Goal: Information Seeking & Learning: Learn about a topic

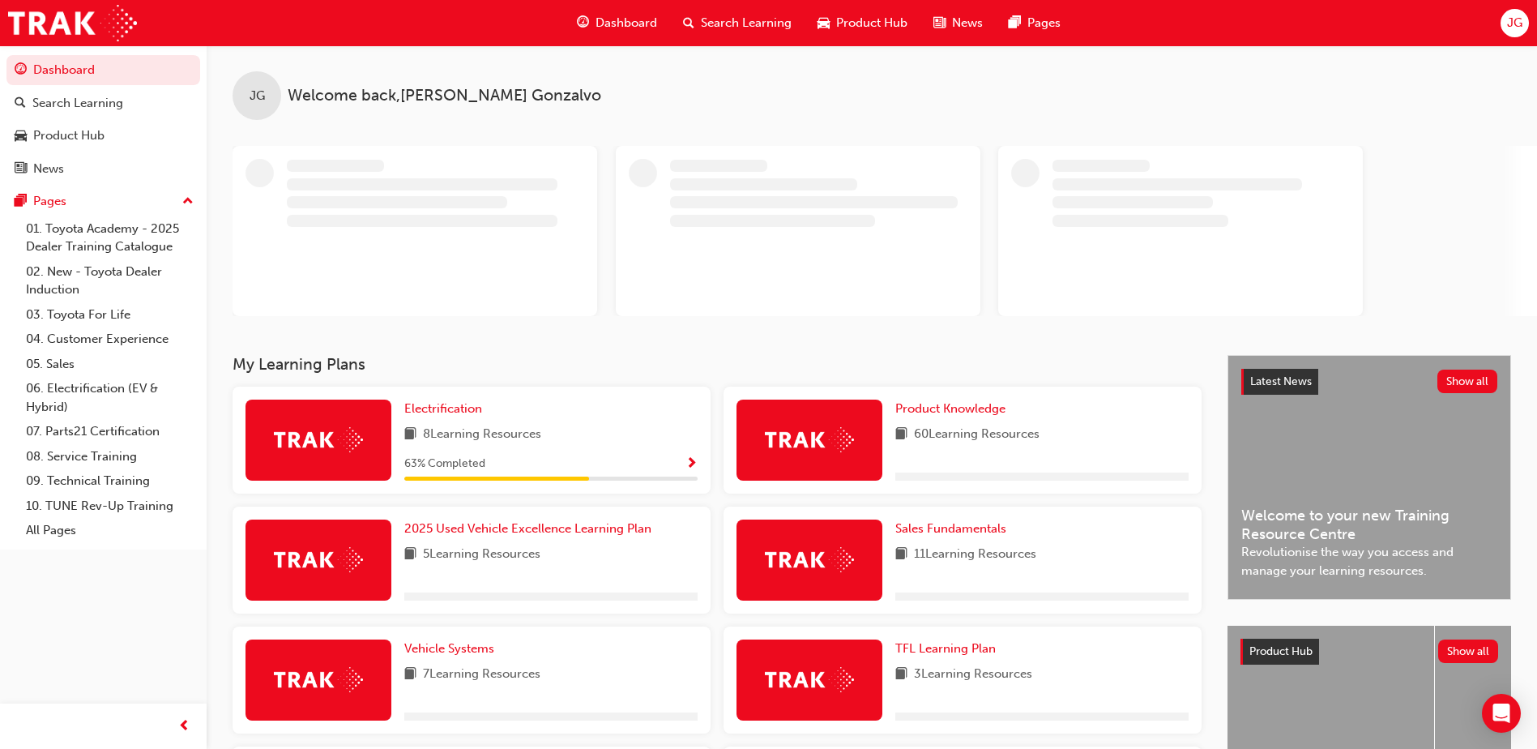
click at [698, 31] on div "Search Learning" at bounding box center [737, 22] width 134 height 33
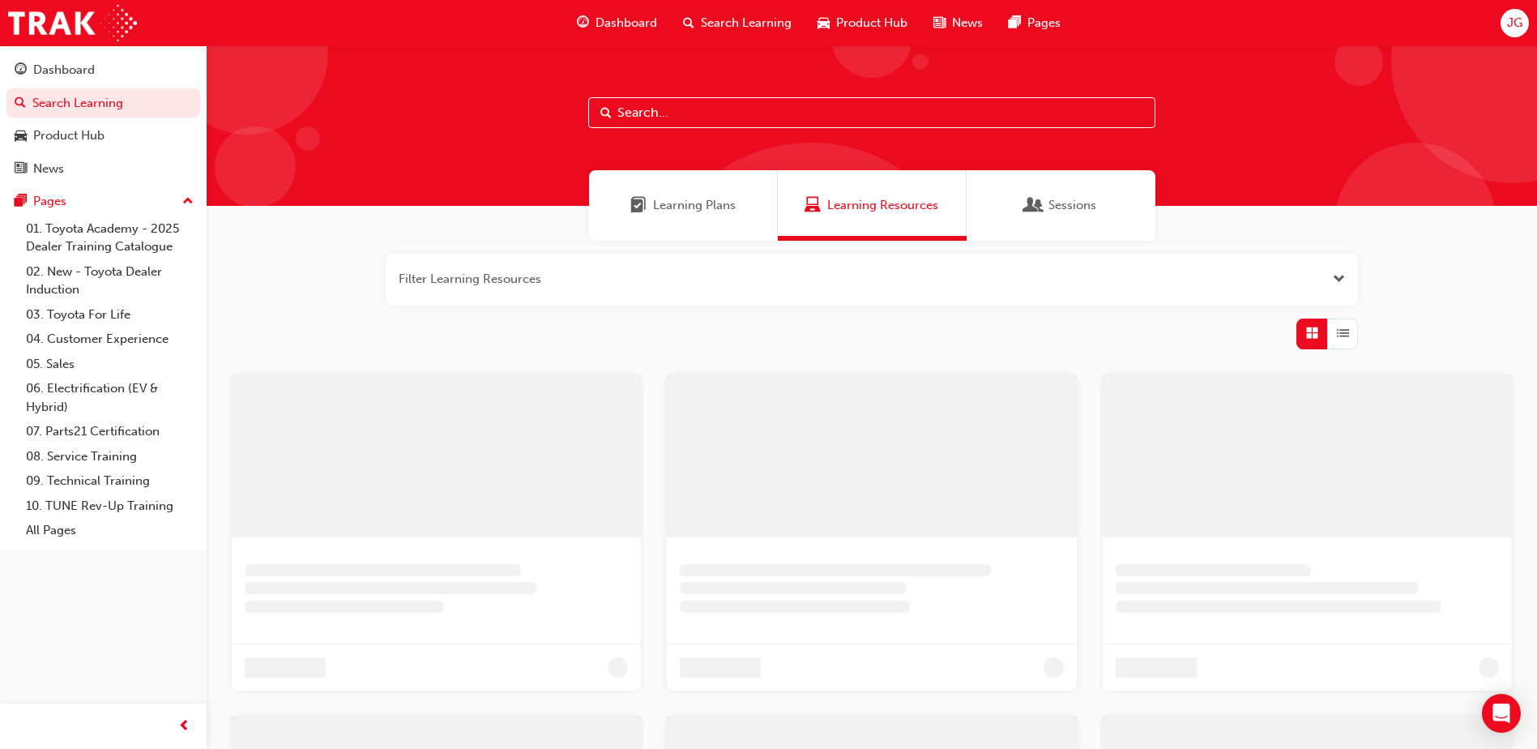
click at [668, 107] on input "text" at bounding box center [871, 112] width 567 height 31
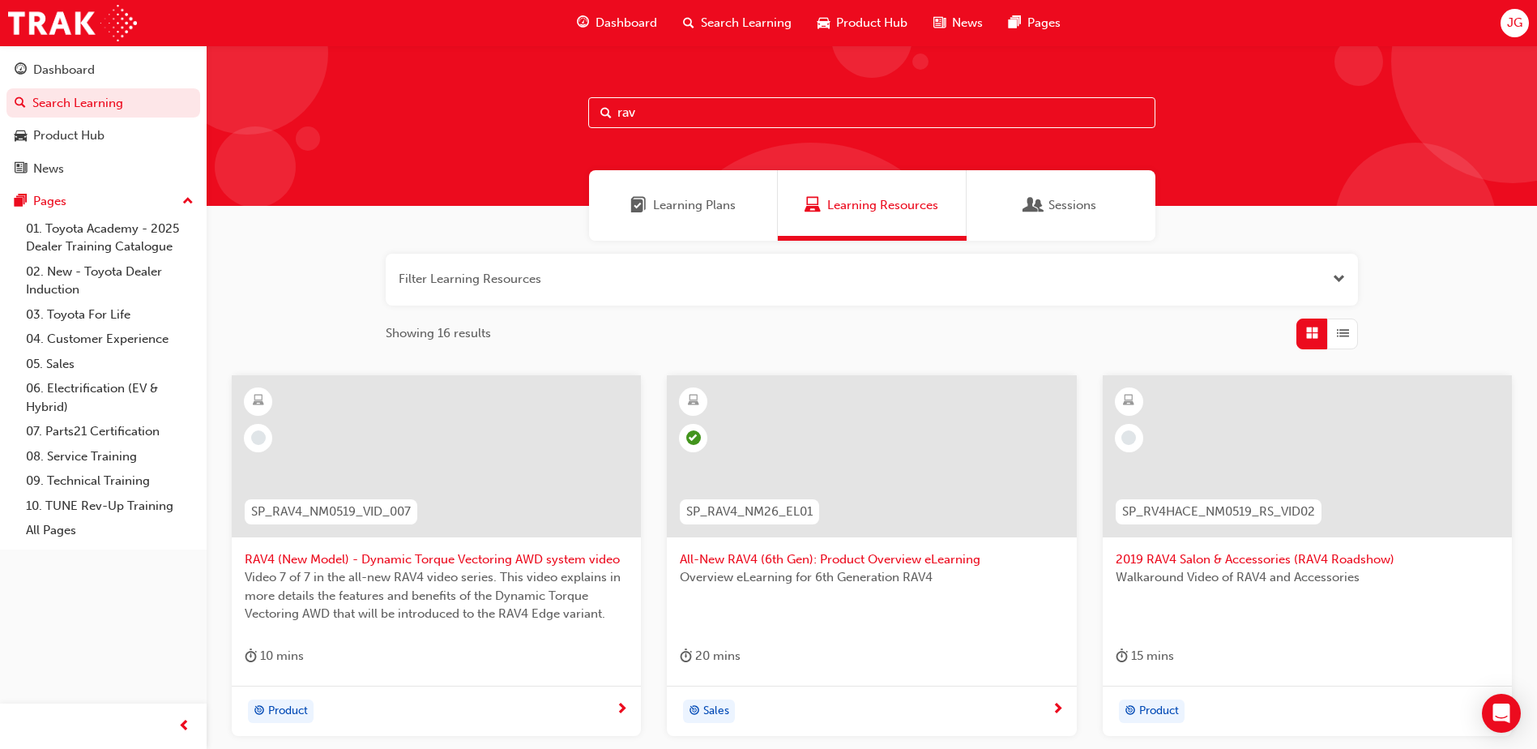
type input "rav"
click at [847, 560] on span "All-New RAV4 (6th Gen): Product Overview eLearning" at bounding box center [871, 559] width 383 height 19
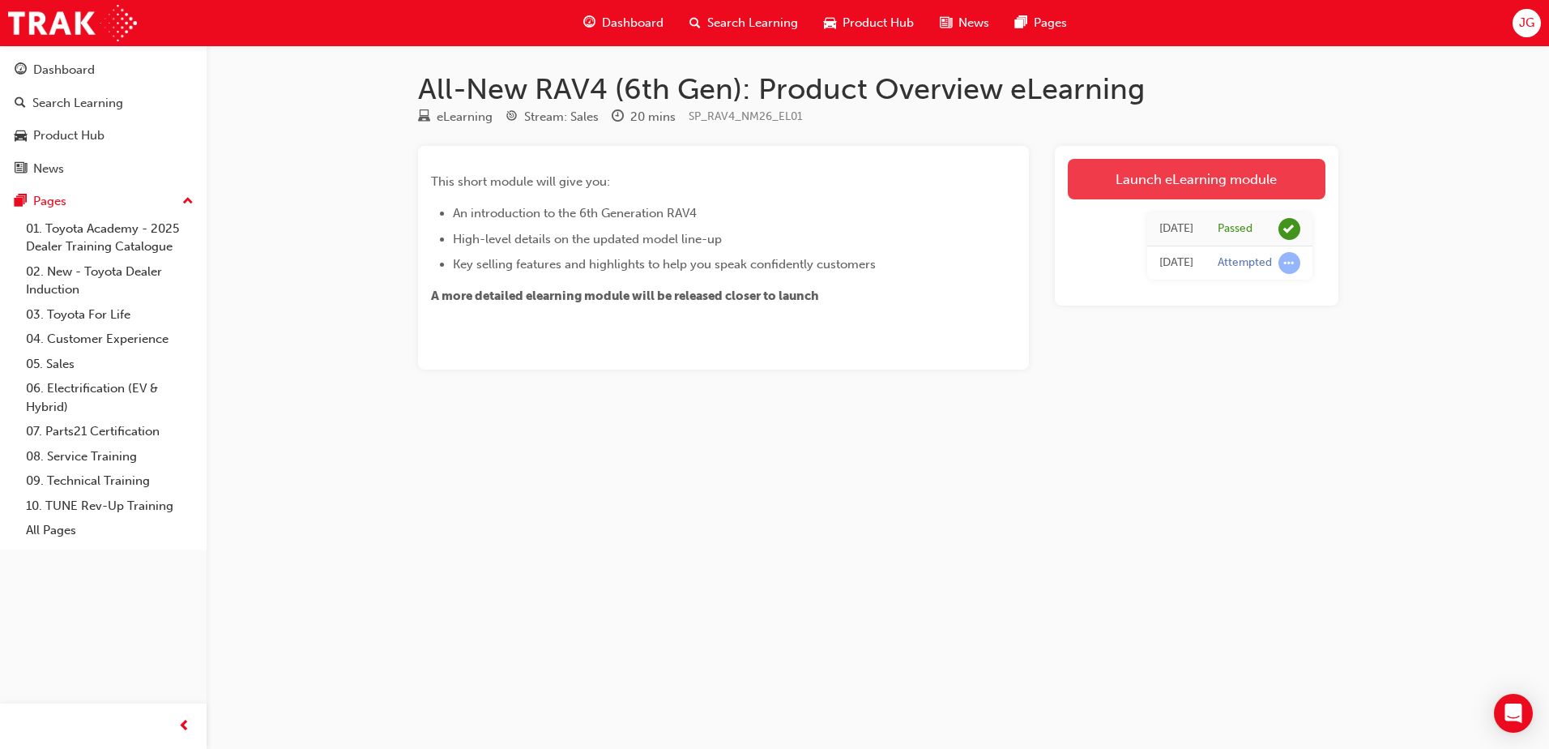
click at [1100, 168] on link "Launch eLearning module" at bounding box center [1197, 179] width 258 height 41
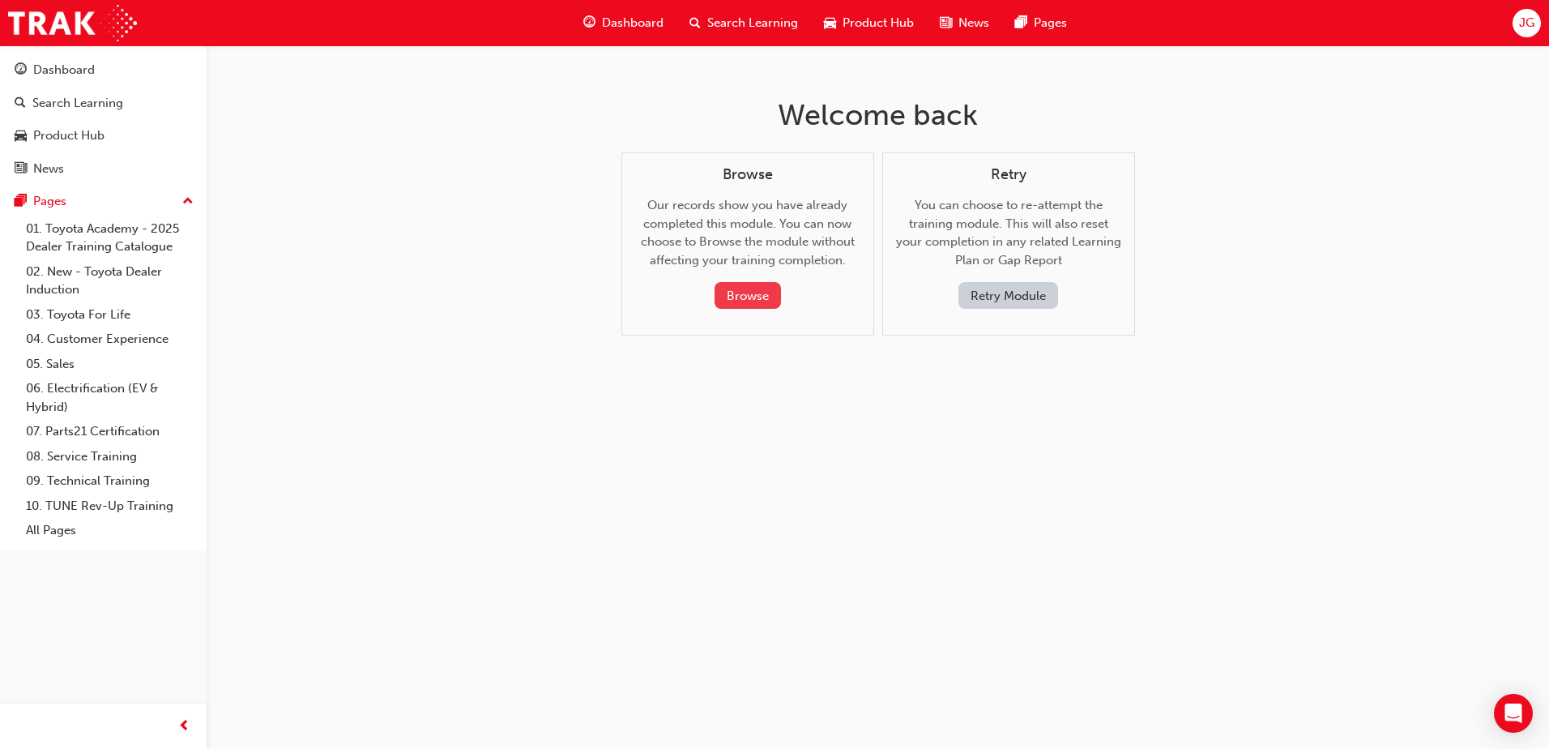
click at [745, 301] on button "Browse" at bounding box center [748, 295] width 66 height 27
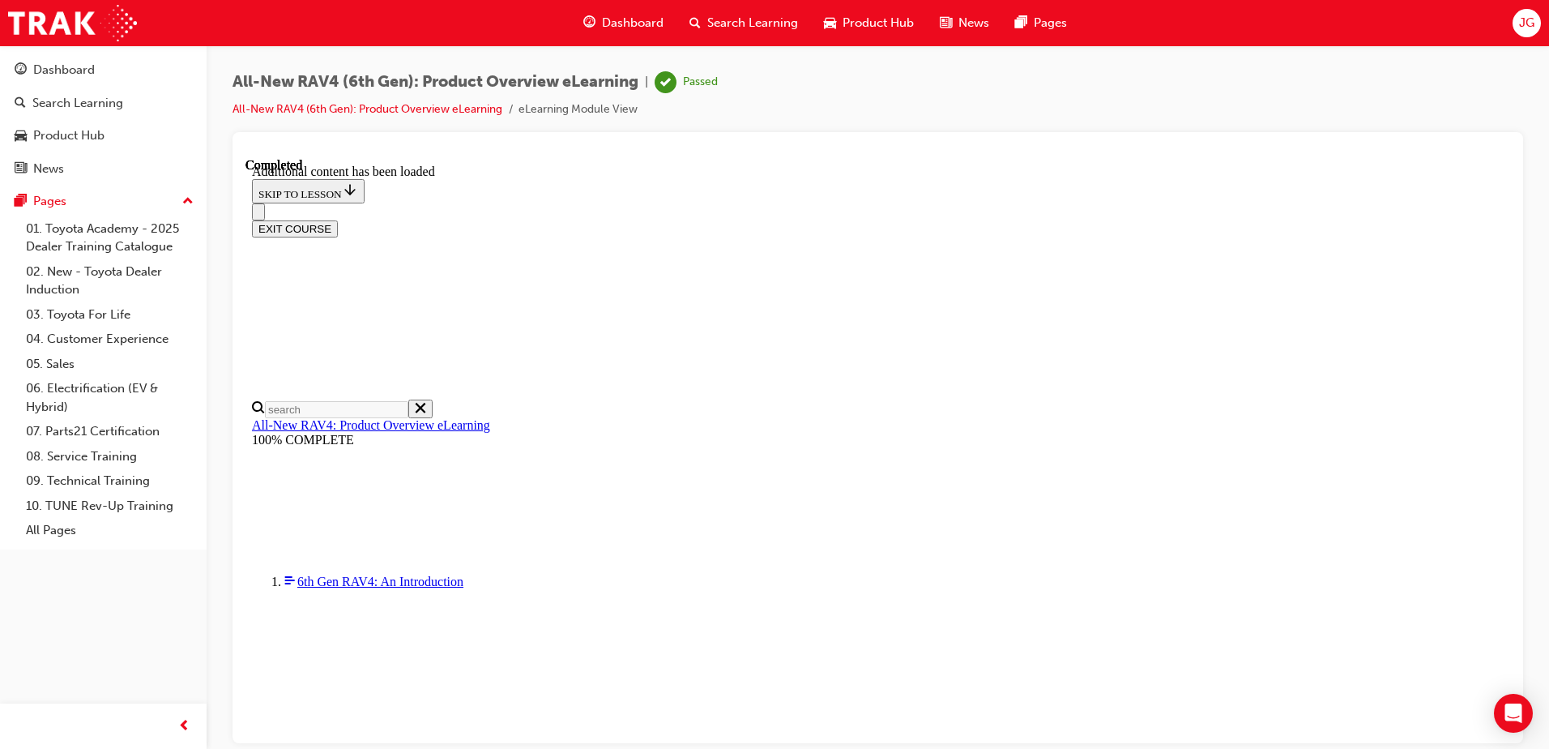
scroll to position [1156, 0]
drag, startPoint x: 1255, startPoint y: 391, endPoint x: 1186, endPoint y: 393, distance: 68.9
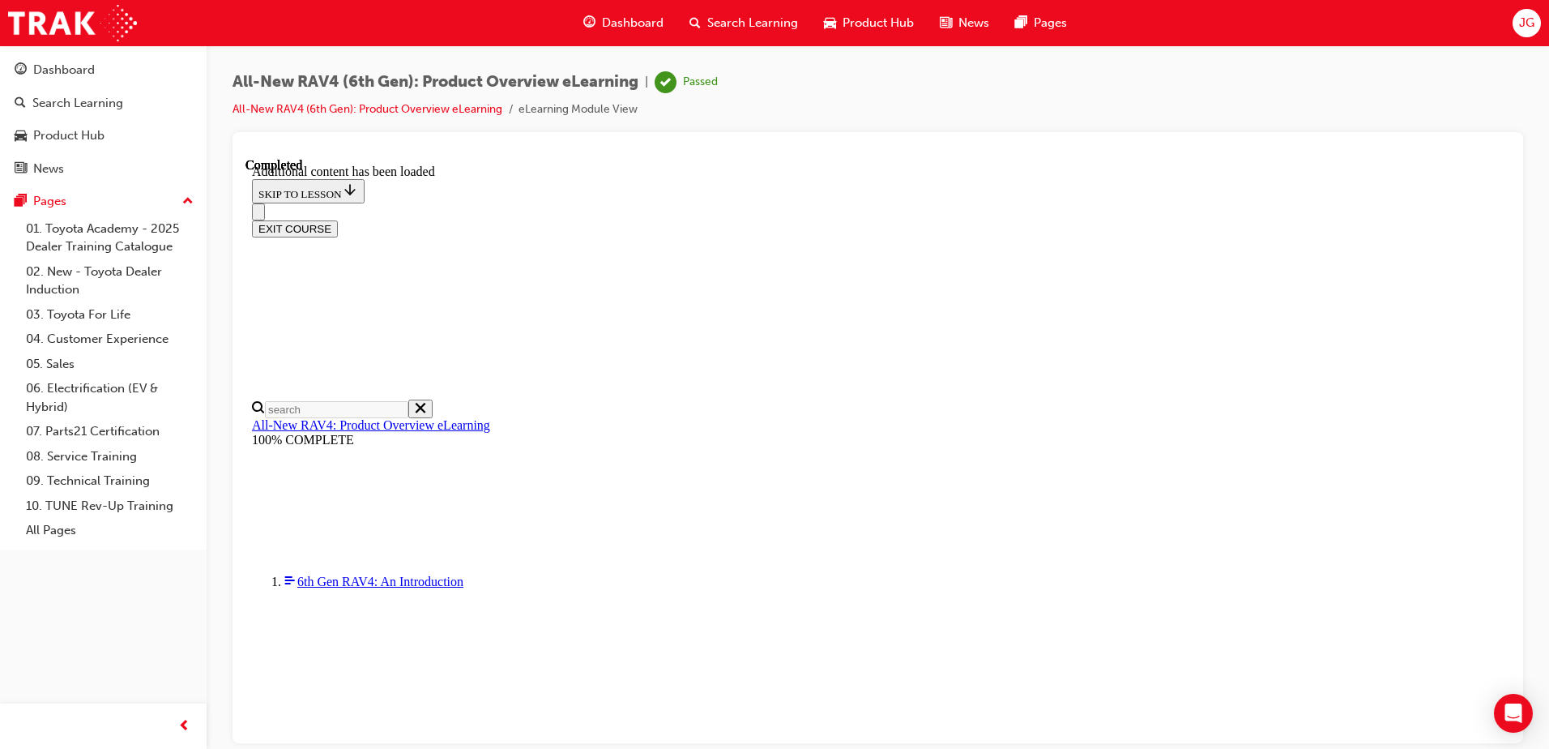
drag, startPoint x: 1186, startPoint y: 393, endPoint x: 1414, endPoint y: 489, distance: 247.2
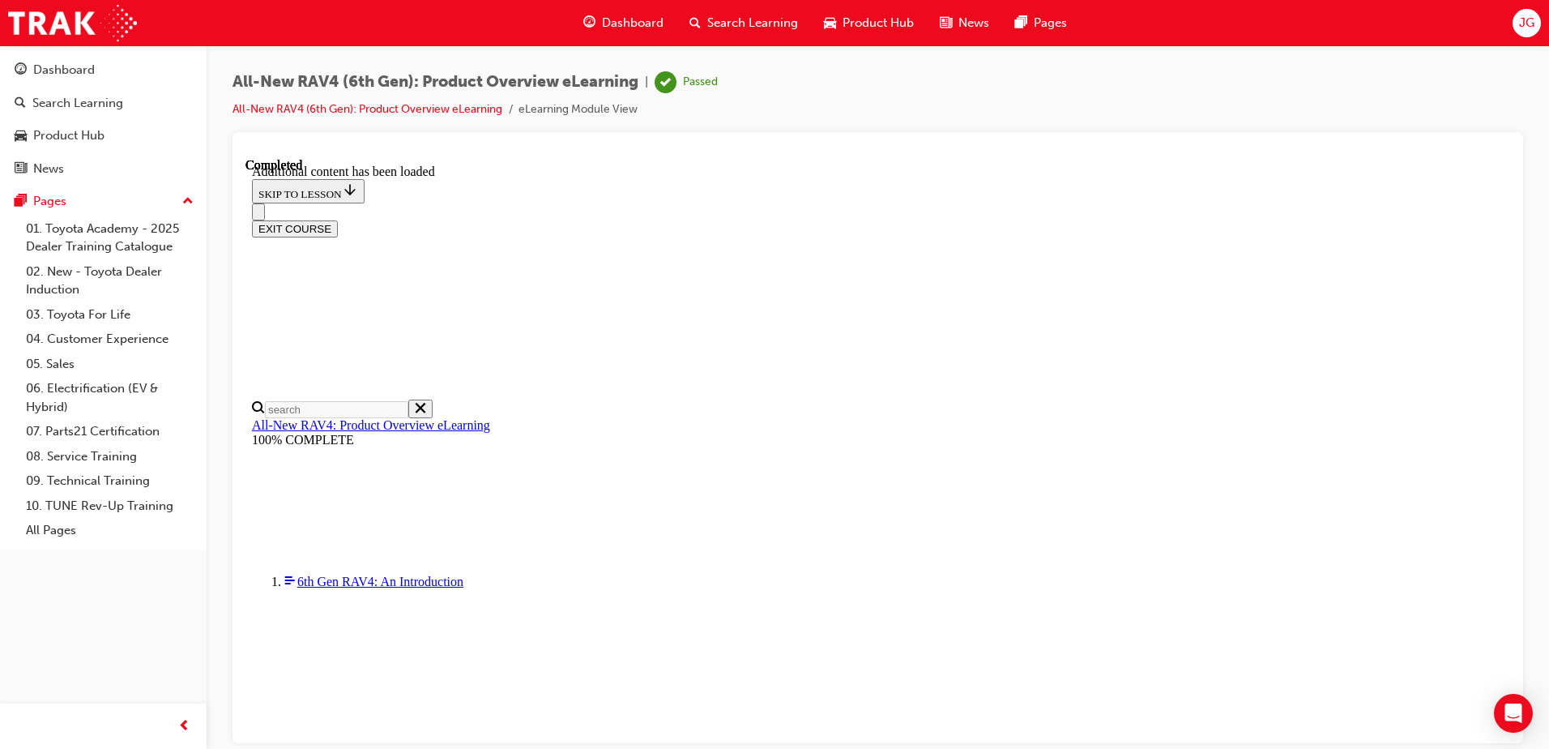
scroll to position [2325, 0]
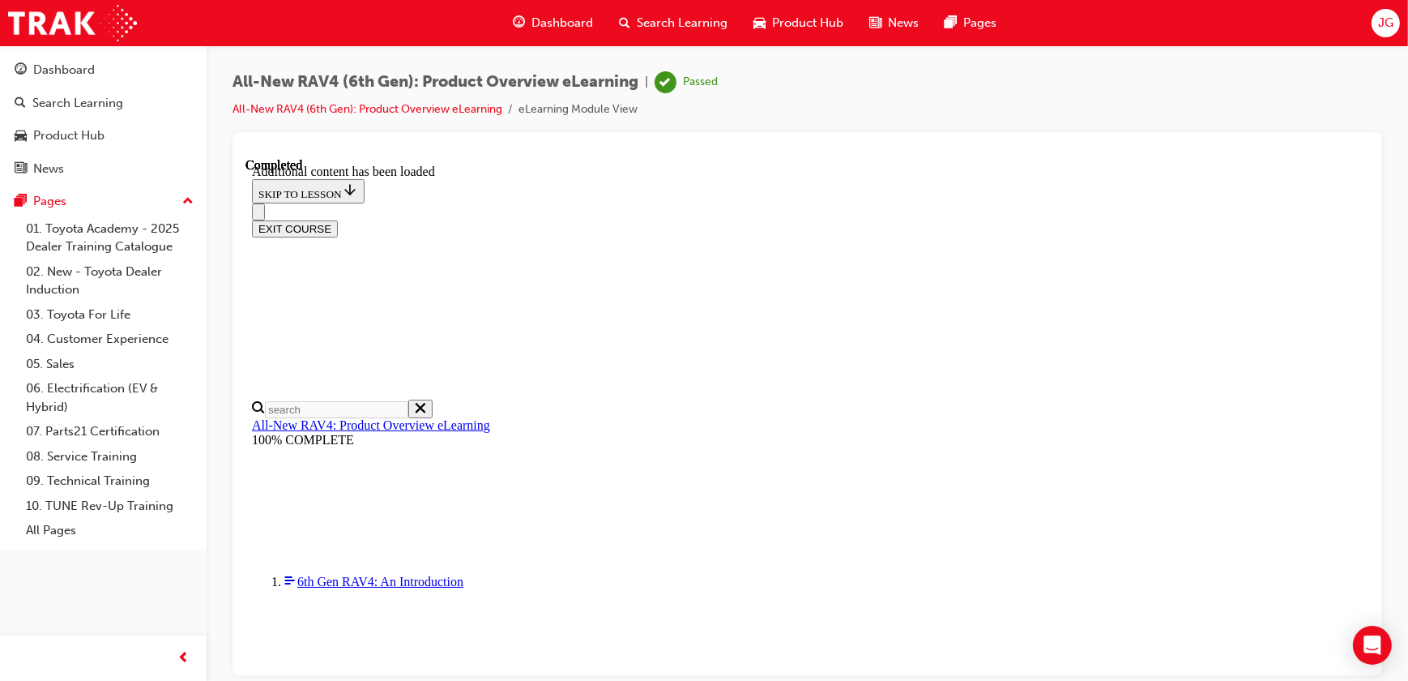
scroll to position [1156, 0]
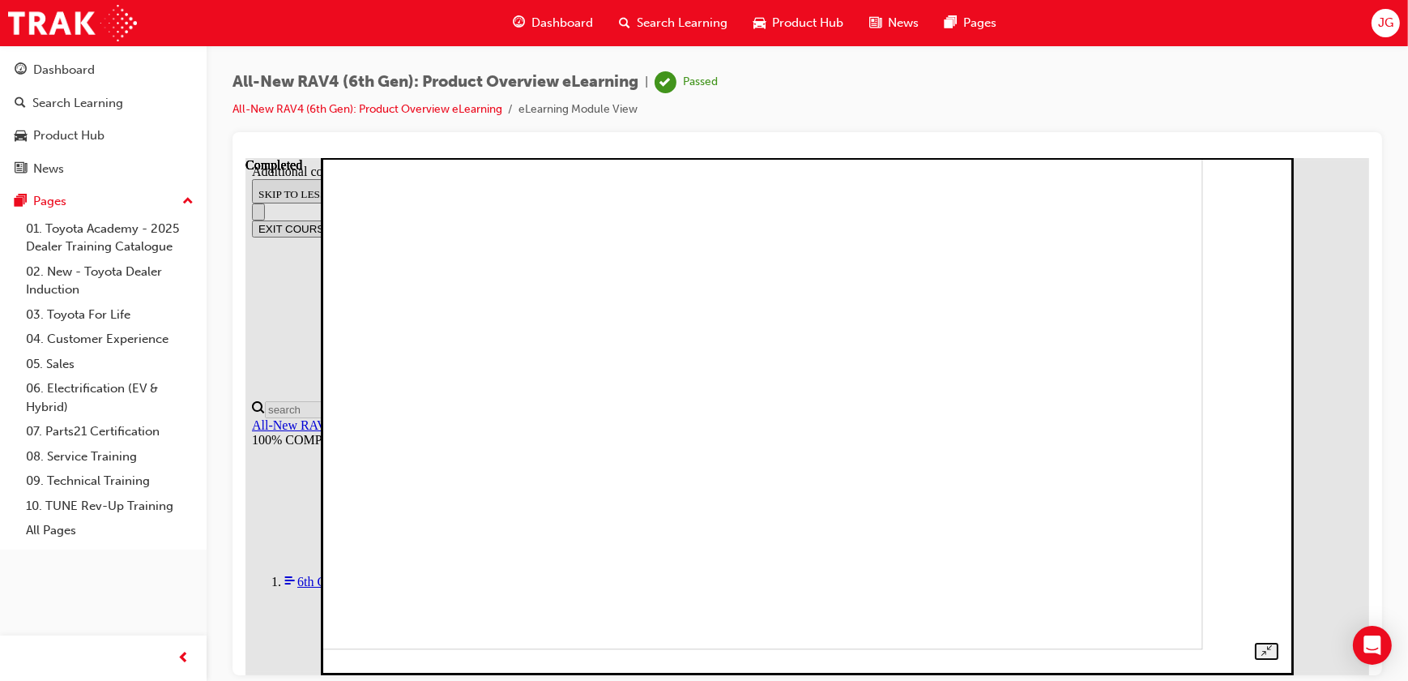
click at [1278, 382] on div at bounding box center [806, 398] width 943 height 522
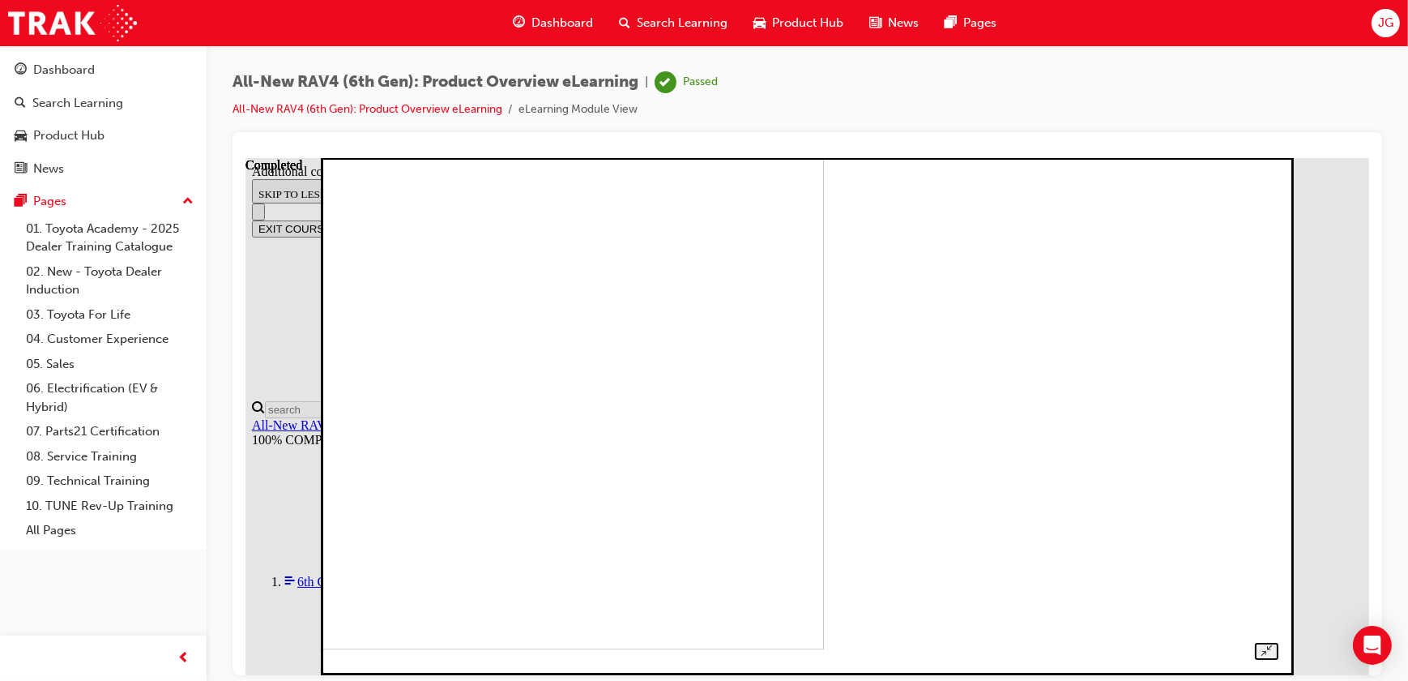
click at [1278, 385] on div at bounding box center [806, 398] width 943 height 522
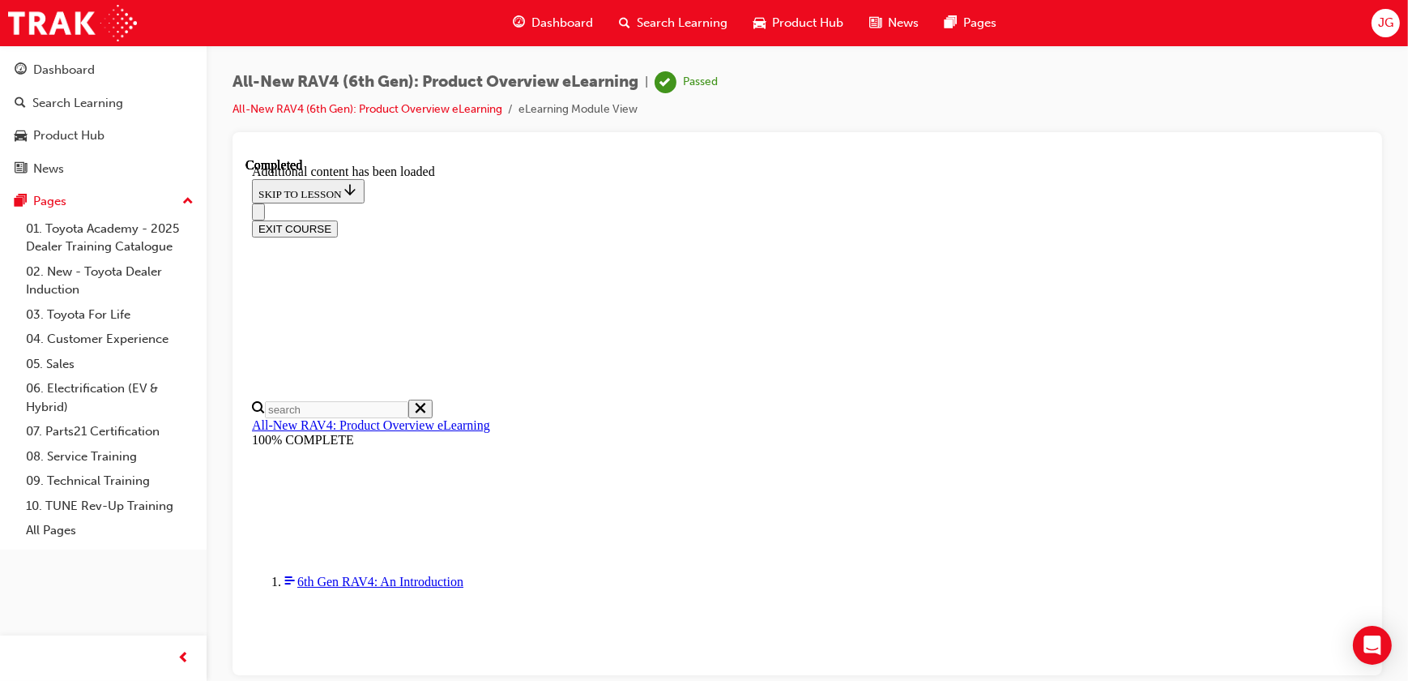
scroll to position [1150, 0]
